Goal: Register for event/course

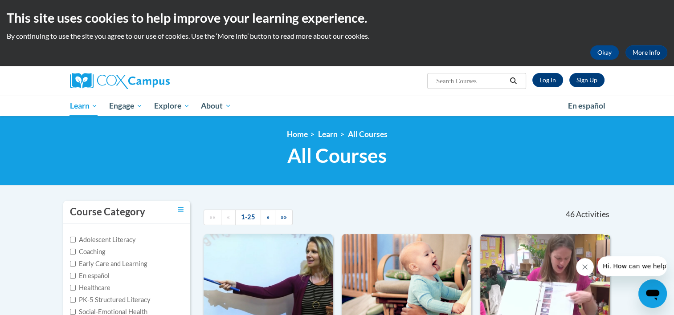
drag, startPoint x: 478, startPoint y: 85, endPoint x: 477, endPoint y: 90, distance: 5.0
click at [478, 88] on span "Search Search..." at bounding box center [476, 81] width 98 height 16
type input "read with me"
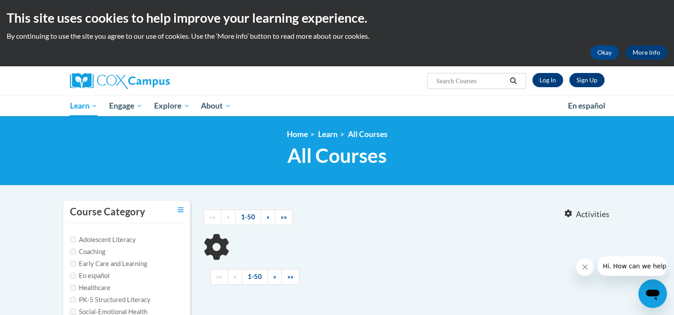
type input "read with me"
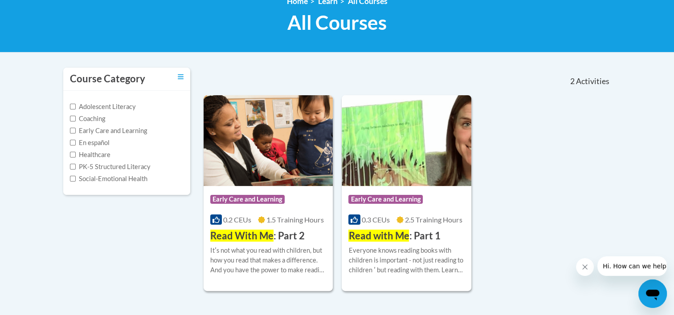
scroll to position [134, 0]
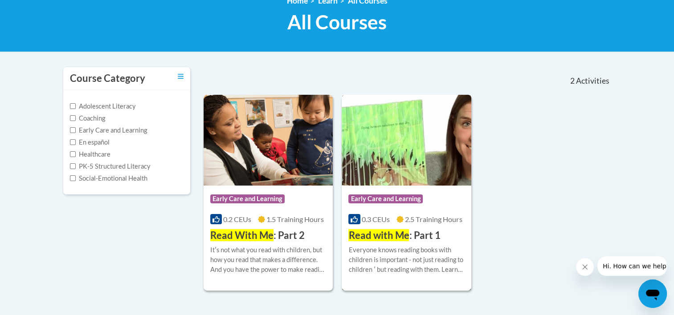
click at [410, 131] on img at bounding box center [407, 140] width 130 height 91
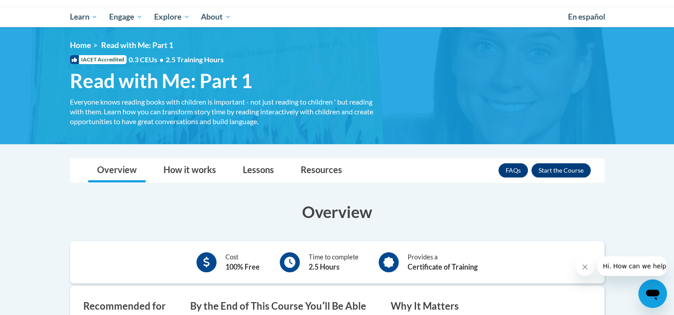
scroll to position [178, 0]
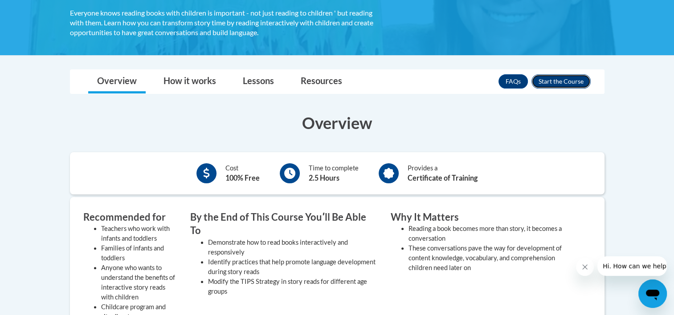
click at [553, 78] on button "Enroll" at bounding box center [561, 81] width 59 height 14
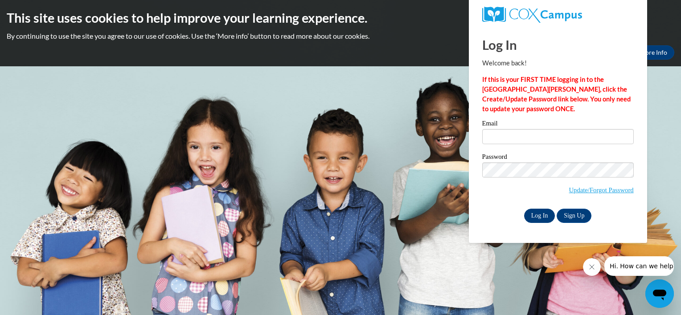
type input "[EMAIL_ADDRESS][DOMAIN_NAME]"
click at [543, 213] on input "Log In" at bounding box center [539, 216] width 31 height 14
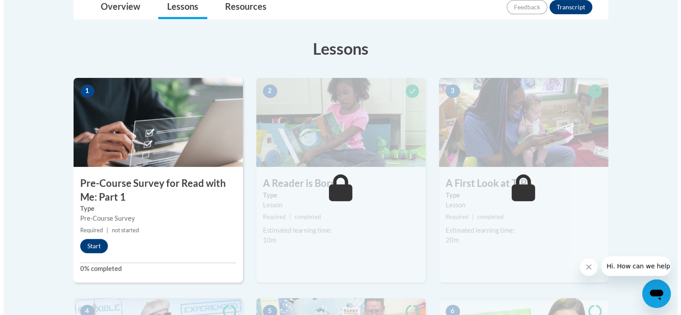
scroll to position [223, 0]
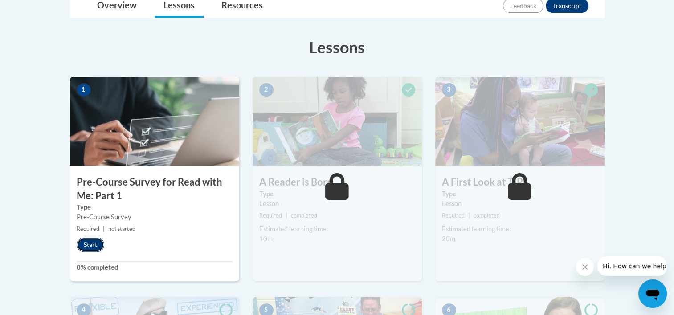
click at [84, 246] on button "Start" at bounding box center [91, 245] width 28 height 14
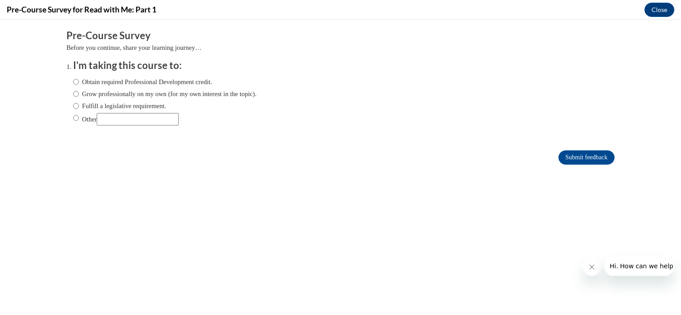
scroll to position [0, 0]
click at [161, 81] on label "Obtain required Professional Development credit." at bounding box center [142, 82] width 139 height 10
click at [79, 81] on input "Obtain required Professional Development credit." at bounding box center [76, 82] width 6 height 10
radio input "true"
click at [563, 167] on form "Pre-Course Survey Before you continue, share your learning journey… I'm taking …" at bounding box center [340, 101] width 548 height 145
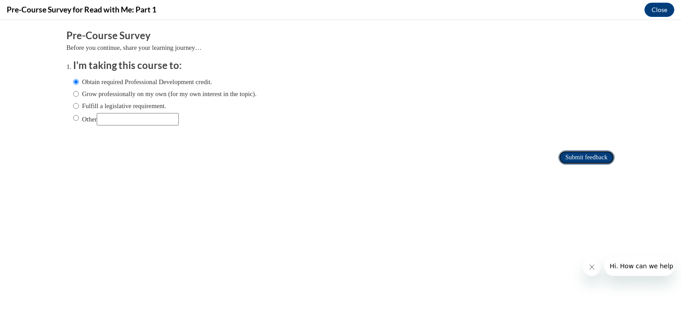
click at [562, 161] on input "Submit feedback" at bounding box center [586, 158] width 56 height 14
